Goal: Transaction & Acquisition: Purchase product/service

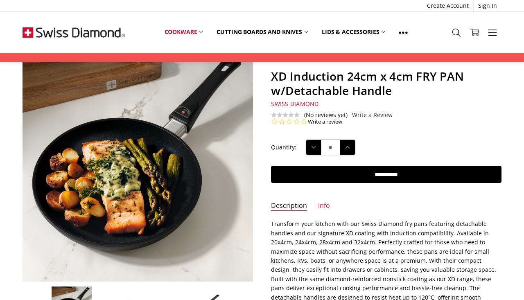
scroll to position [71, 0]
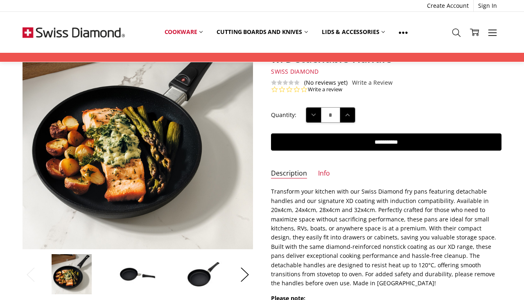
click at [134, 271] on img at bounding box center [137, 274] width 41 height 28
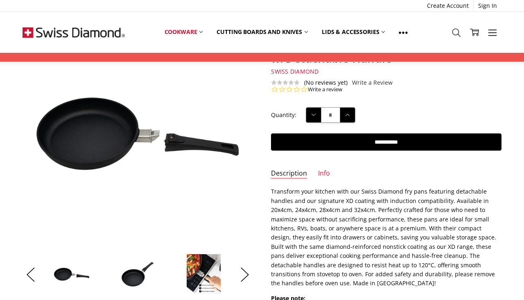
click at [254, 144] on section "Sale Previous Next" at bounding box center [138, 157] width 248 height 277
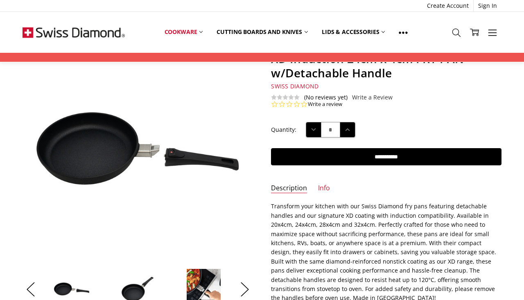
scroll to position [70, 0]
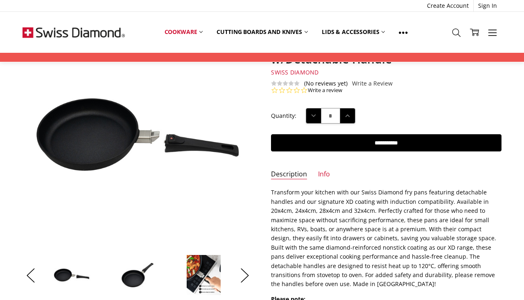
click at [254, 144] on section "Sale Previous Next" at bounding box center [138, 158] width 248 height 277
click at [20, 79] on section "Sale Previous Next" at bounding box center [138, 158] width 248 height 277
click at [20, 81] on section "Sale Previous Next" at bounding box center [138, 158] width 248 height 277
